Goal: Check status: Check status

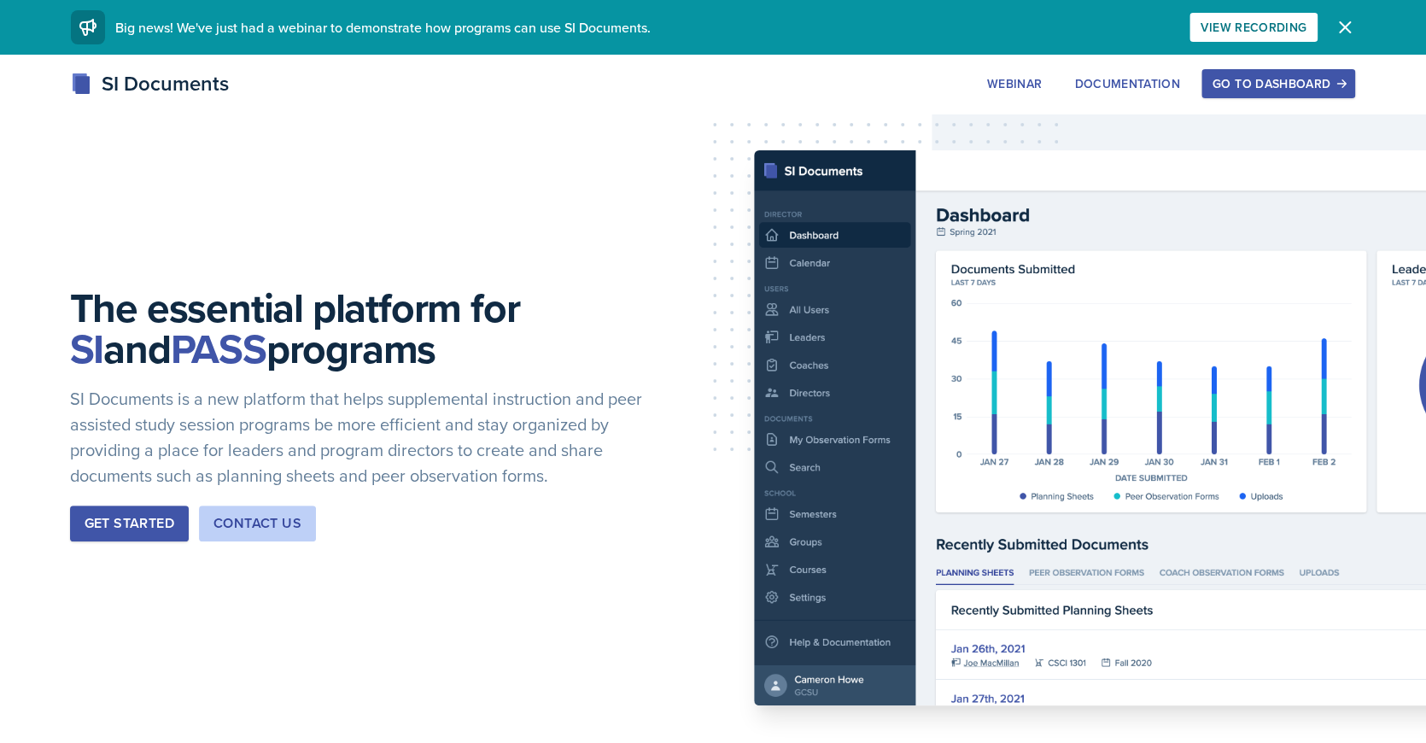
click at [1304, 80] on div "Go to Dashboard" at bounding box center [1277, 84] width 131 height 14
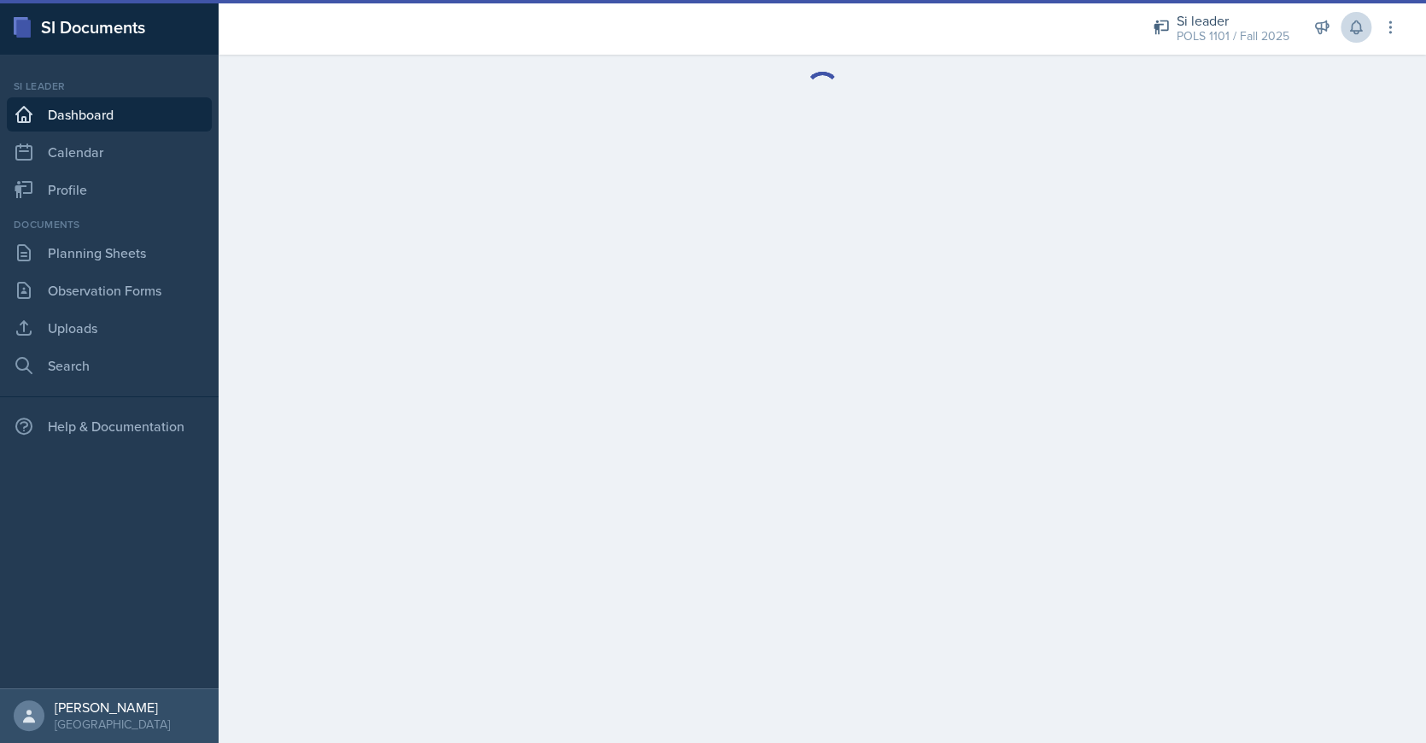
click at [1348, 28] on icon at bounding box center [1355, 27] width 17 height 17
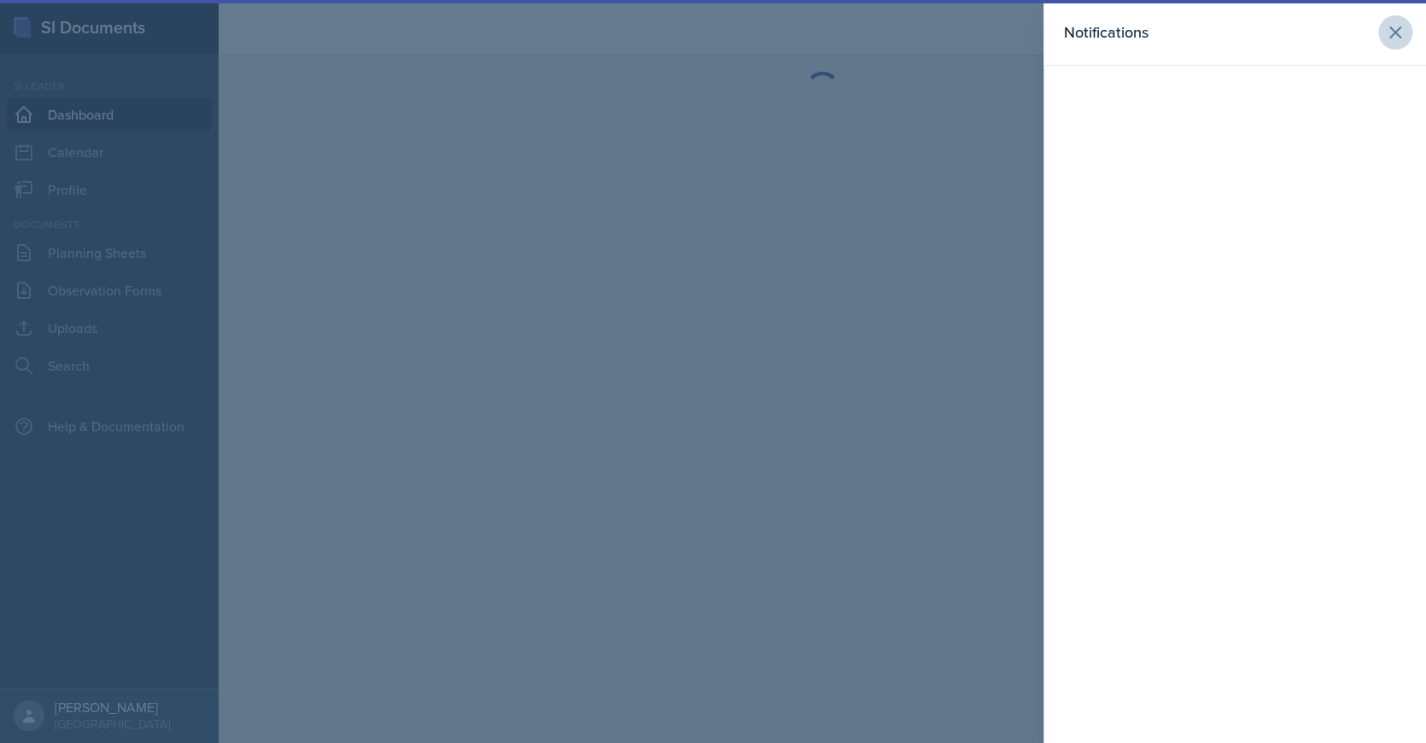
click at [1390, 19] on button at bounding box center [1395, 32] width 34 height 34
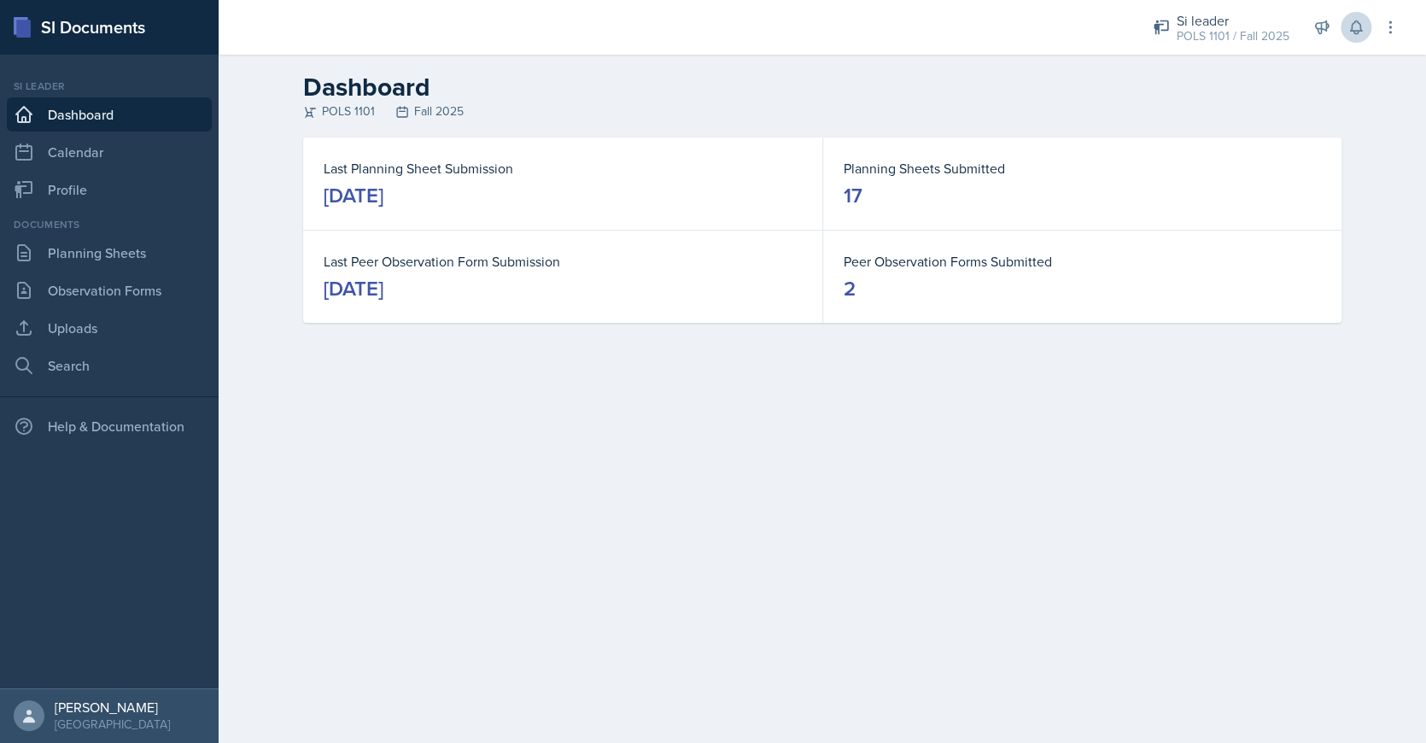
click at [1358, 38] on button at bounding box center [1355, 27] width 31 height 31
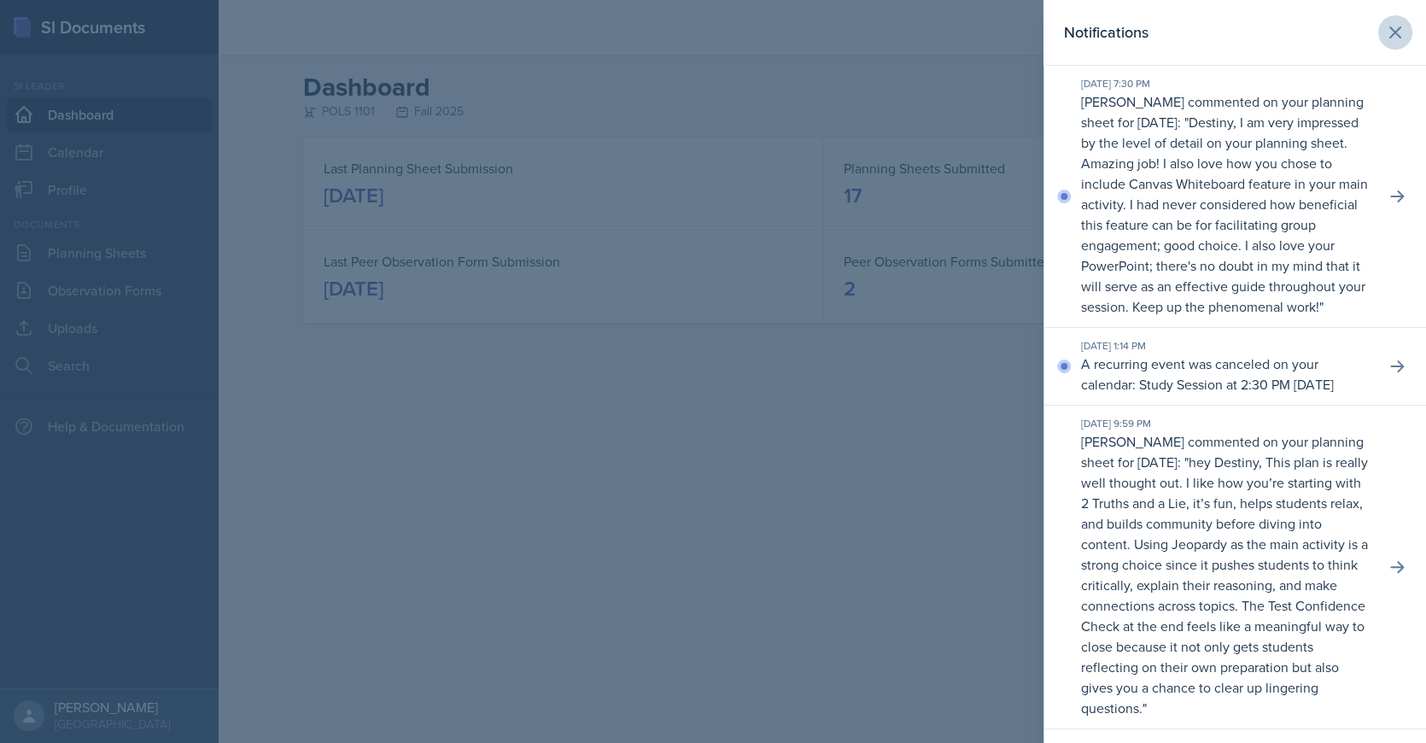
click at [1398, 23] on icon at bounding box center [1395, 32] width 20 height 20
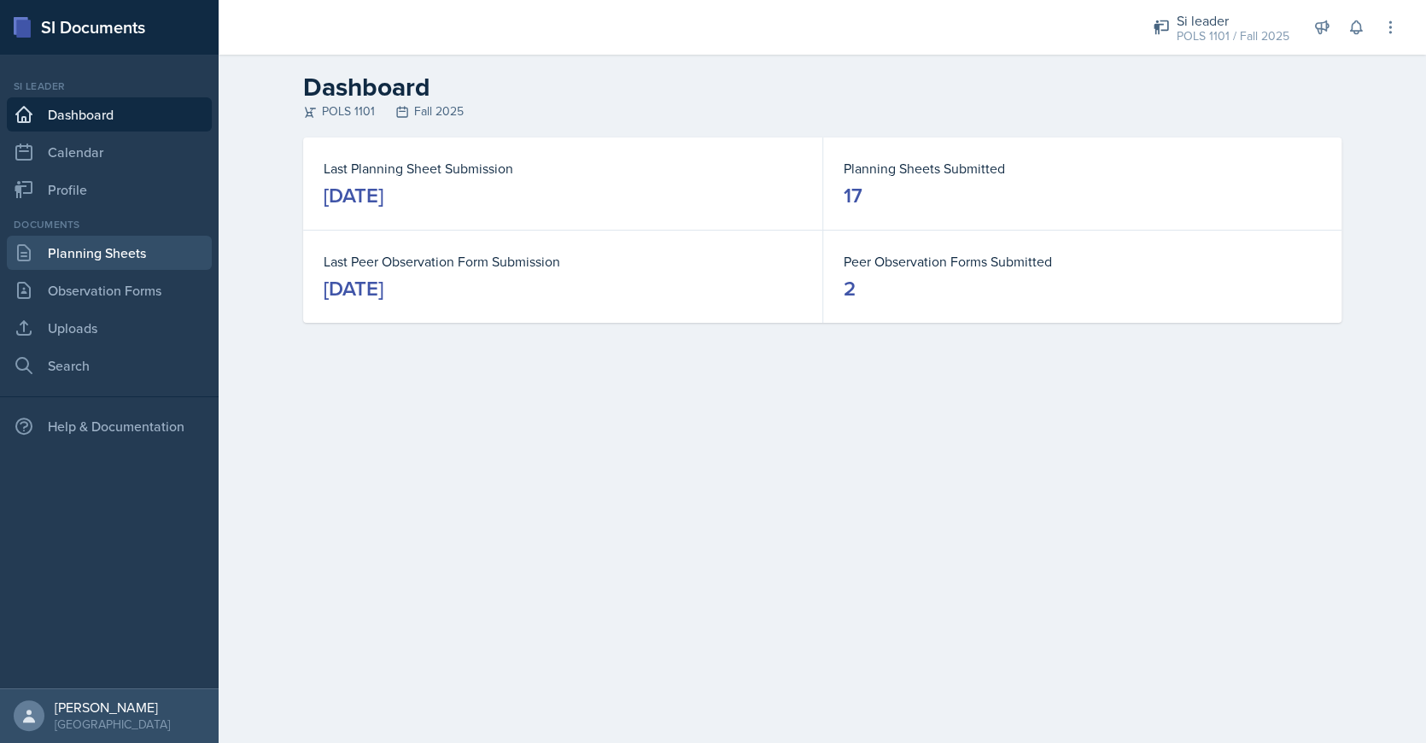
click at [187, 242] on link "Planning Sheets" at bounding box center [109, 253] width 205 height 34
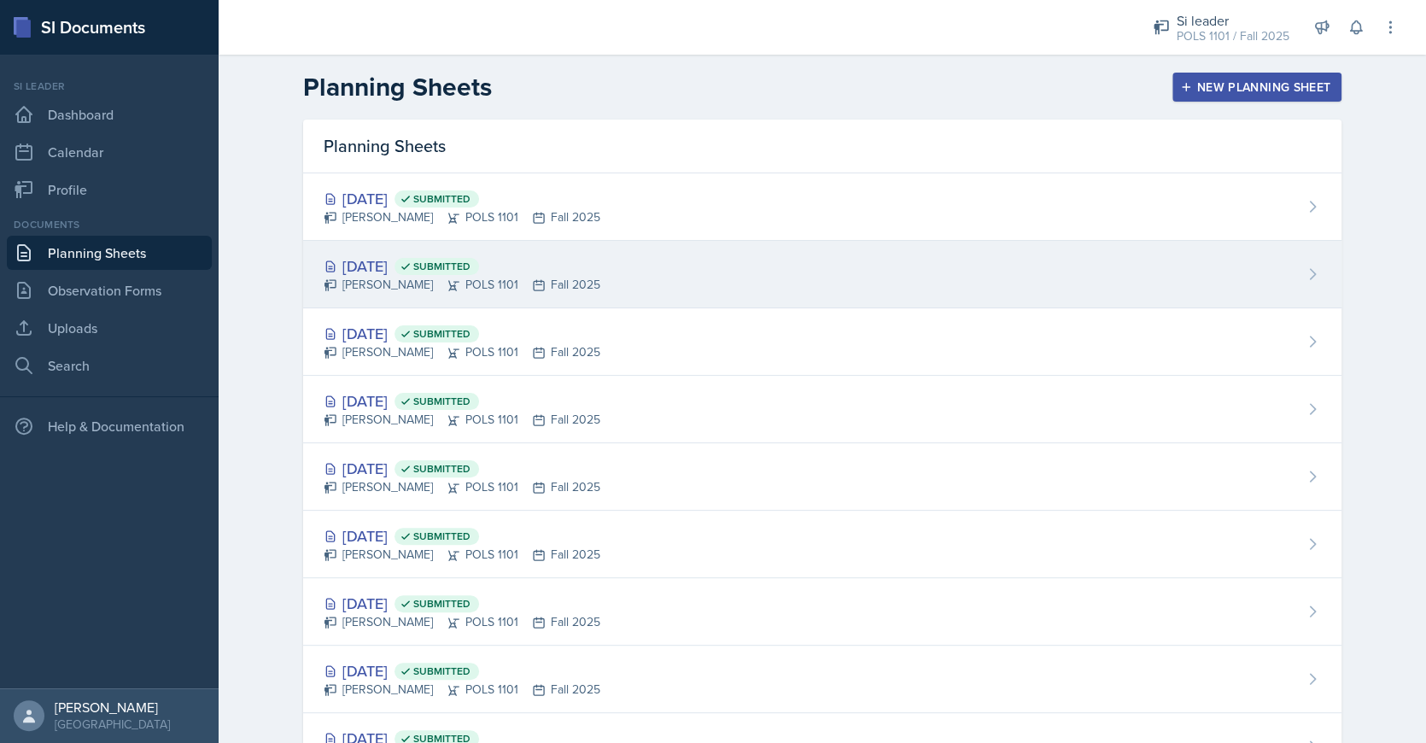
click at [478, 241] on div "[DATE] Submitted [PERSON_NAME] POLS 1101 Fall 2025" at bounding box center [822, 274] width 1038 height 67
